Goal: Information Seeking & Learning: Learn about a topic

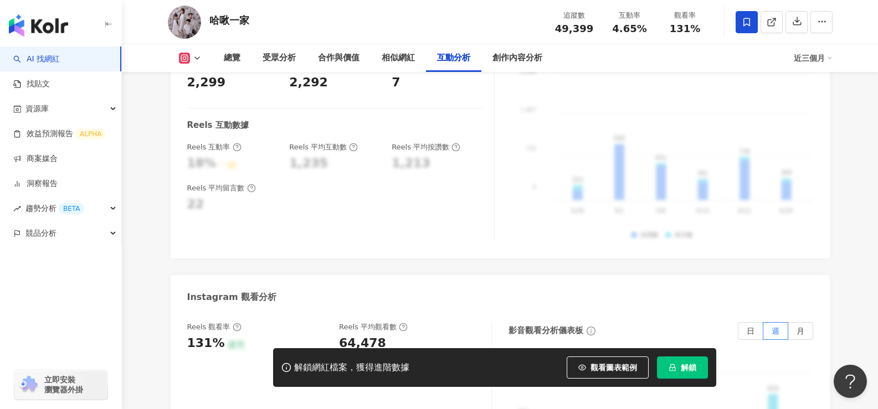
scroll to position [2381, 0]
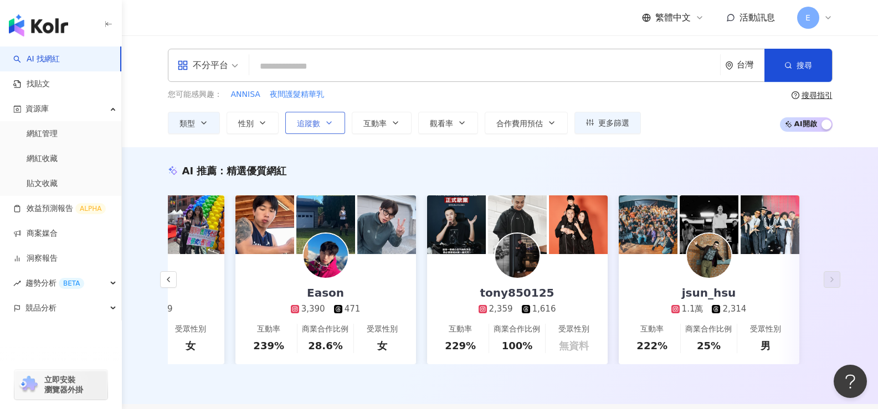
click at [336, 129] on button "追蹤數" at bounding box center [315, 123] width 60 height 22
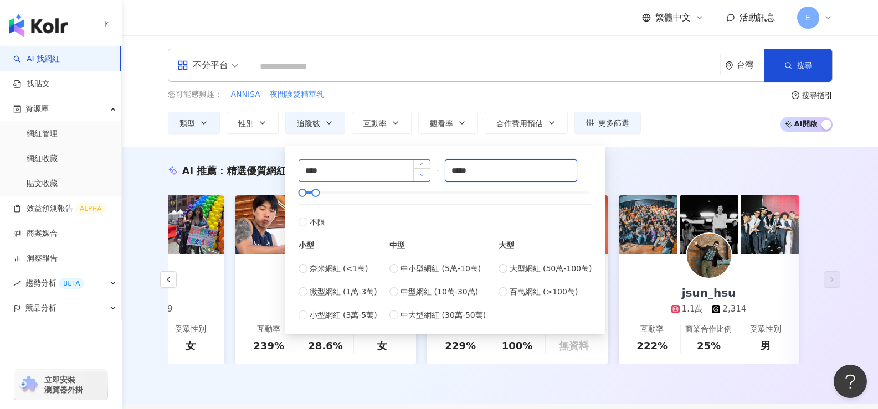
drag, startPoint x: 484, startPoint y: 172, endPoint x: 427, endPoint y: 174, distance: 57.1
click at [427, 174] on div "**** - ***** 不限 小型 奈米網紅 (<1萬) 微型網紅 (1萬-3萬) 小型網紅 (3萬-5萬) 中型 中小型網紅 (5萬-10萬) 中型網紅 …" at bounding box center [444, 240] width 293 height 162
type input "*****"
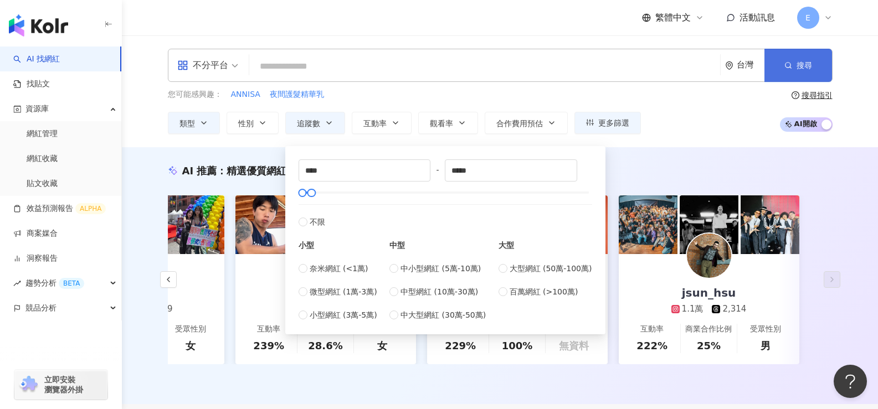
click at [812, 69] on button "搜尋" at bounding box center [798, 65] width 68 height 33
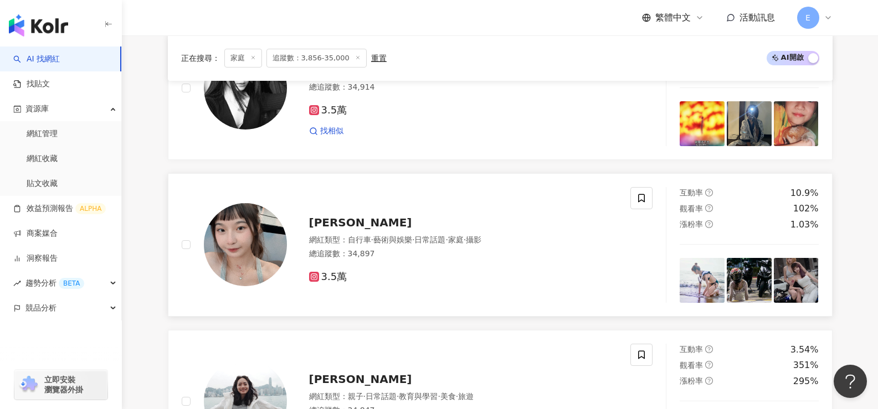
scroll to position [609, 0]
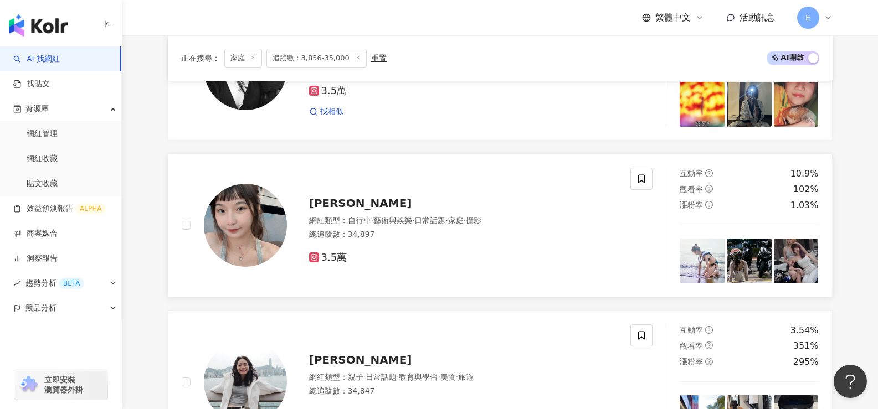
click at [368, 240] on div "總追蹤數 ： 34,897" at bounding box center [463, 234] width 308 height 11
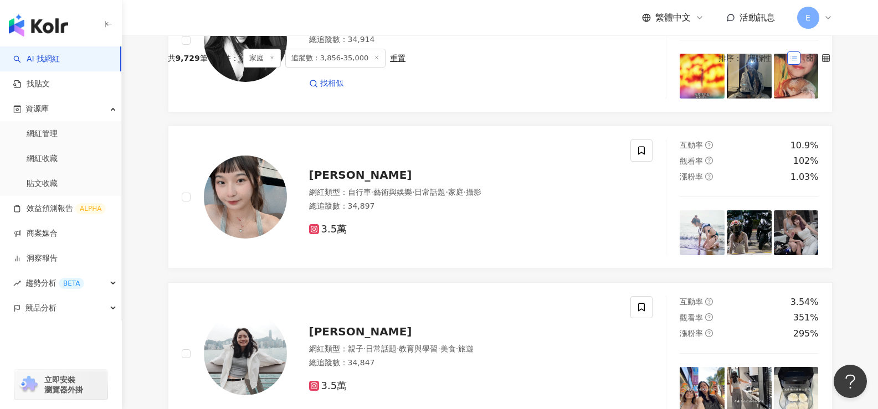
scroll to position [0, 0]
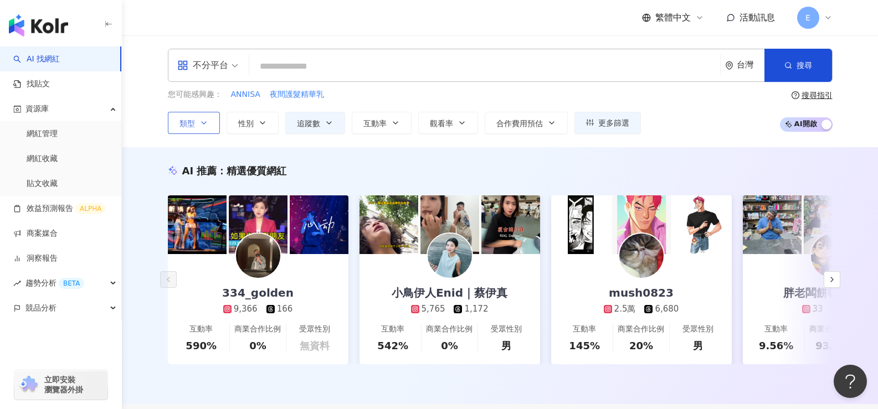
click at [202, 120] on icon "button" at bounding box center [203, 122] width 9 height 9
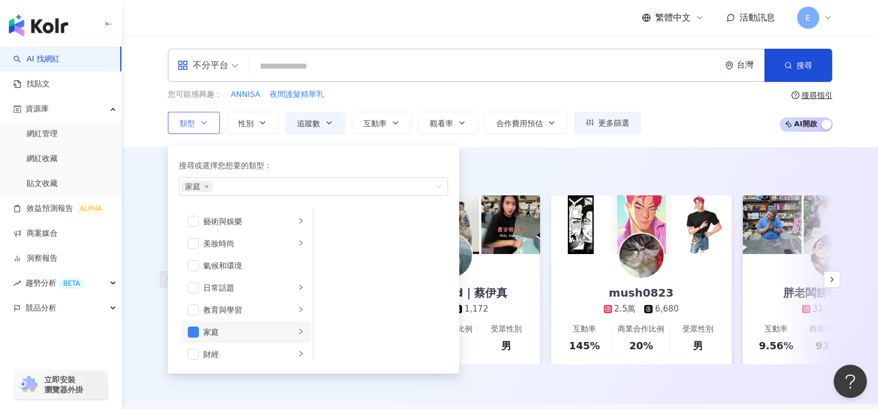
click at [270, 337] on div "家庭" at bounding box center [249, 332] width 92 height 12
click at [332, 246] on span "button" at bounding box center [327, 243] width 11 height 11
click at [823, 68] on button "搜尋" at bounding box center [798, 65] width 68 height 33
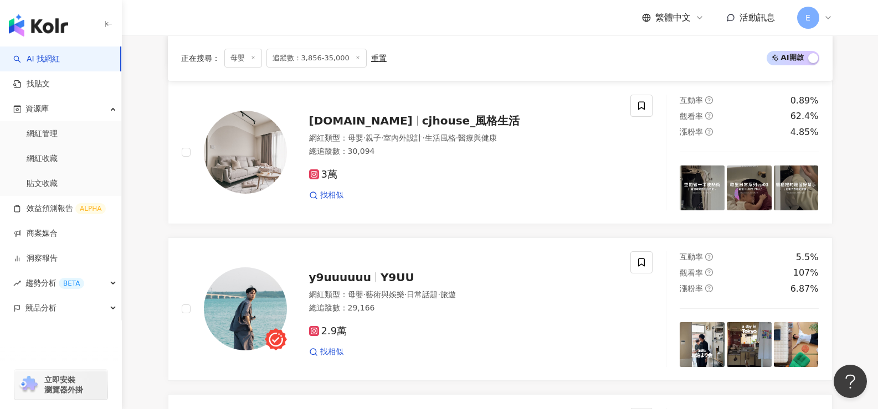
scroll to position [720, 0]
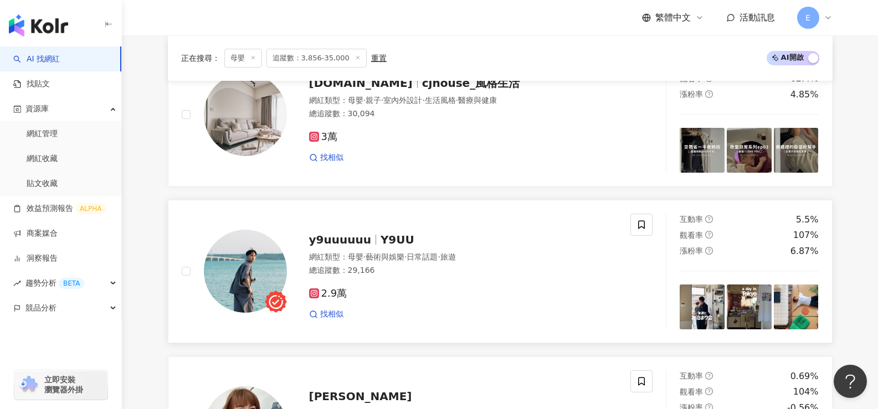
click at [365, 261] on span "·" at bounding box center [364, 256] width 2 height 9
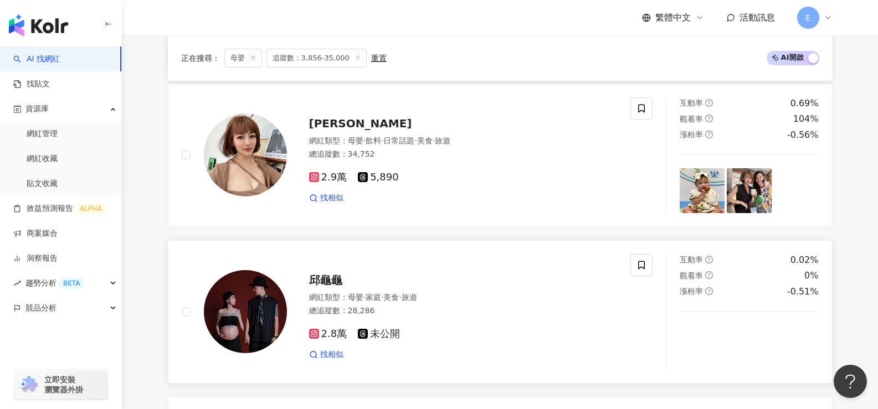
scroll to position [997, 0]
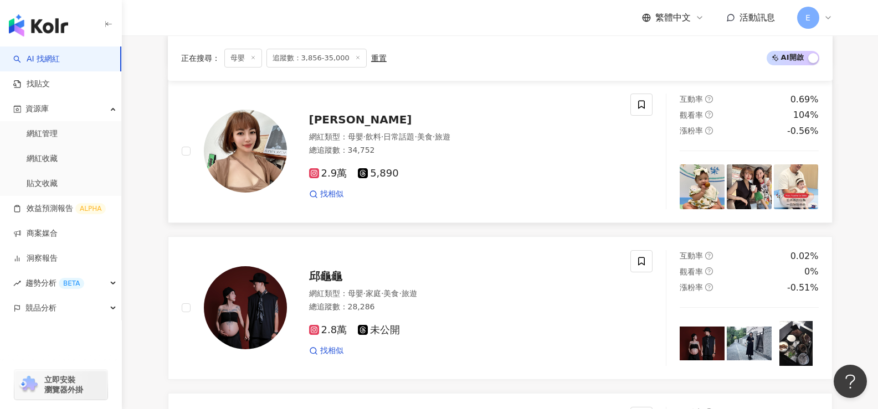
click at [378, 141] on span "飲料" at bounding box center [373, 136] width 16 height 9
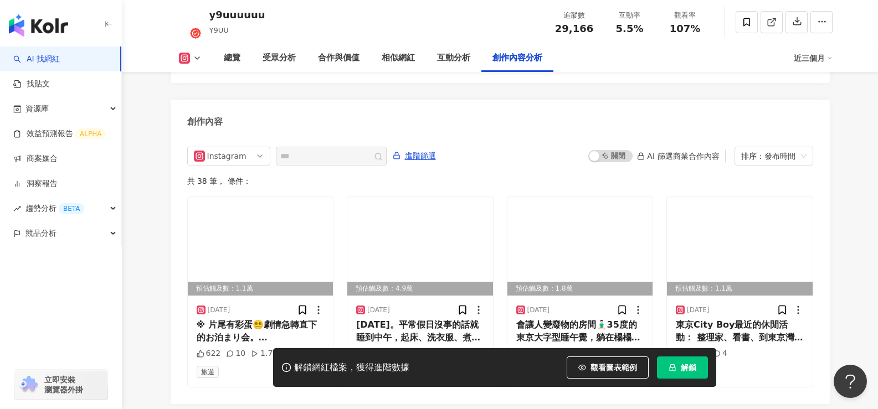
scroll to position [3377, 0]
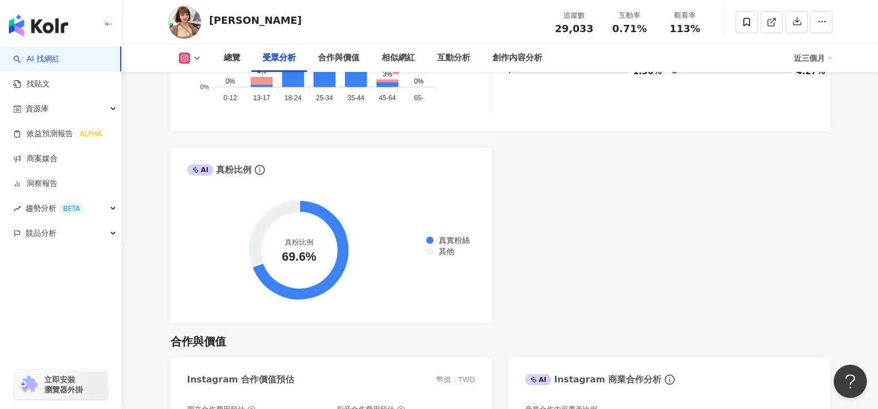
scroll to position [1273, 0]
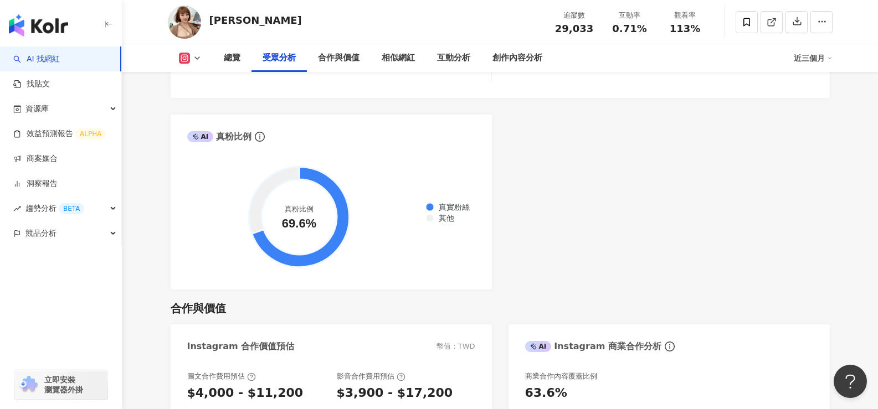
click at [596, 264] on div "AI Instagram 受眾樣貌分析 受眾主要性別 女性 73.1% 受眾主要年齡 25-34 歲 53.8% 受眾年齡及性別分布 男性 女性 60% 60…" at bounding box center [500, 30] width 659 height 519
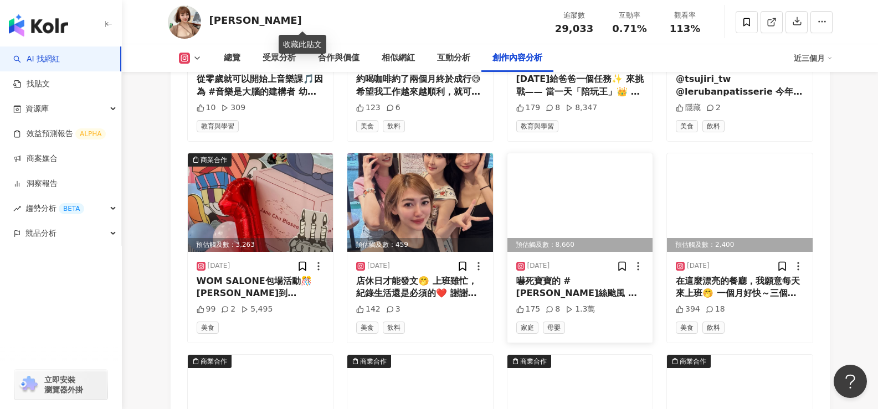
scroll to position [3765, 0]
